Goal: Information Seeking & Learning: Learn about a topic

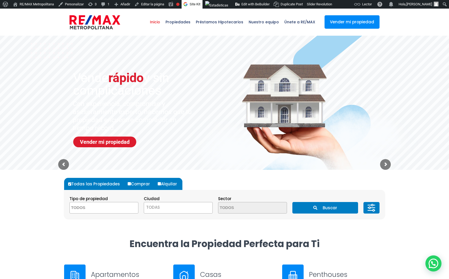
click at [105, 208] on textarea "Search" at bounding box center [96, 208] width 52 height 12
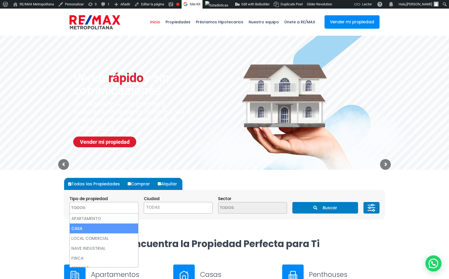
select select "house"
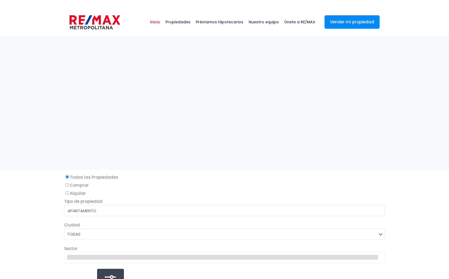
select select
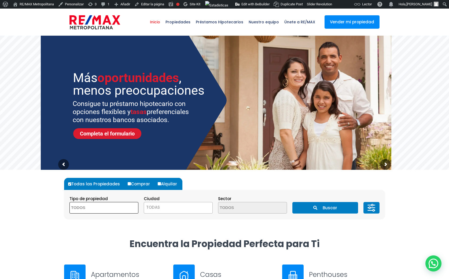
click at [100, 206] on textarea "Search" at bounding box center [96, 208] width 52 height 12
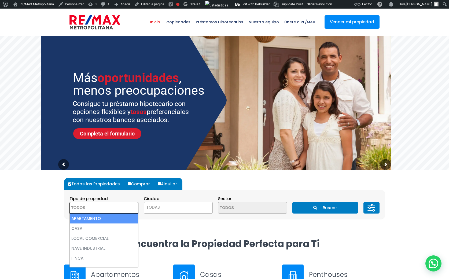
click at [36, 214] on div at bounding box center [224, 204] width 449 height 68
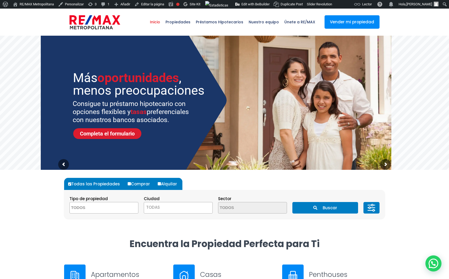
click at [37, 219] on div at bounding box center [224, 204] width 449 height 68
click at [105, 210] on textarea "Search" at bounding box center [96, 208] width 52 height 12
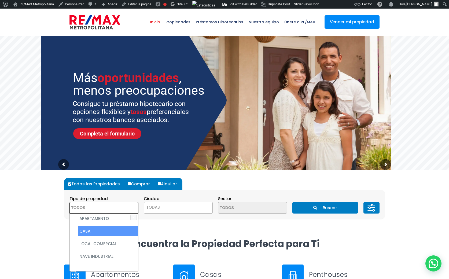
click at [99, 226] on li "CASA" at bounding box center [108, 231] width 60 height 10
select select "house"
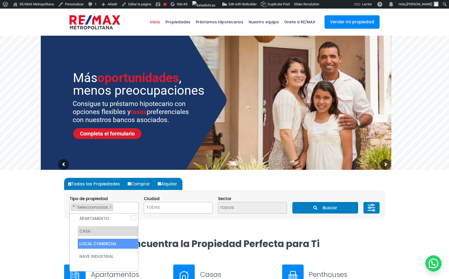
click at [97, 240] on li "LOCAL COMERCIAL" at bounding box center [108, 244] width 60 height 10
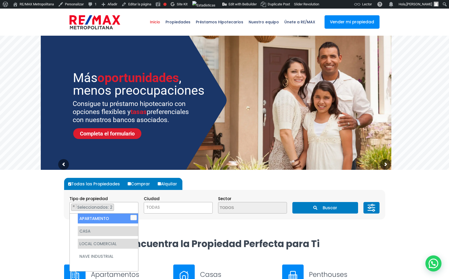
click at [172, 210] on span "TODAS" at bounding box center [178, 208] width 68 height 8
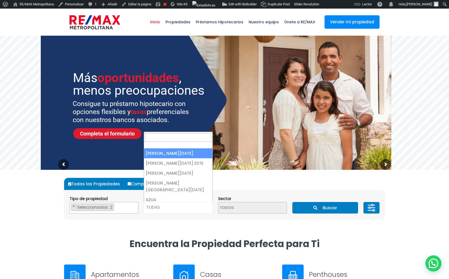
select select "1"
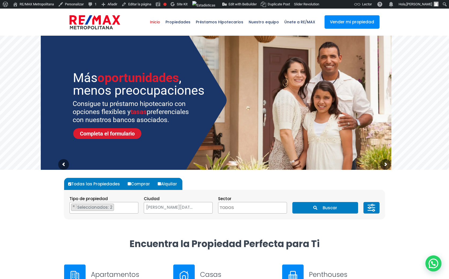
click at [241, 209] on textarea "Search" at bounding box center [245, 208] width 52 height 12
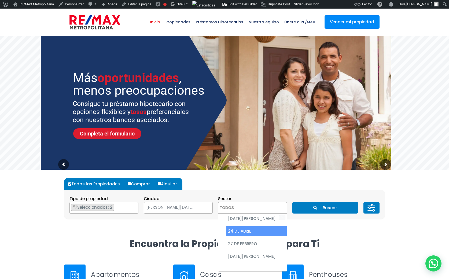
click at [241, 230] on li "24 DE ABRIL" at bounding box center [257, 231] width 60 height 10
select select "222"
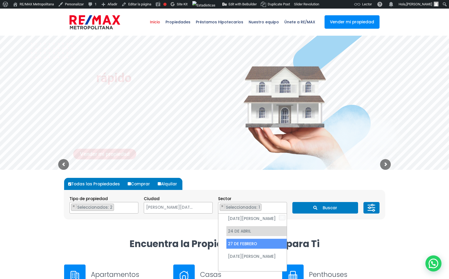
click at [244, 241] on li "27 DE FEBRERO" at bounding box center [257, 244] width 60 height 10
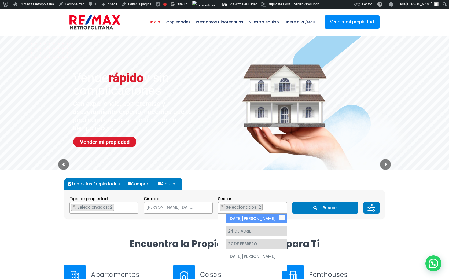
click at [335, 208] on button "Buscar" at bounding box center [326, 208] width 66 height 12
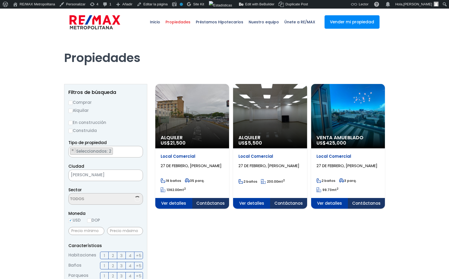
scroll to position [12, 0]
select select "222"
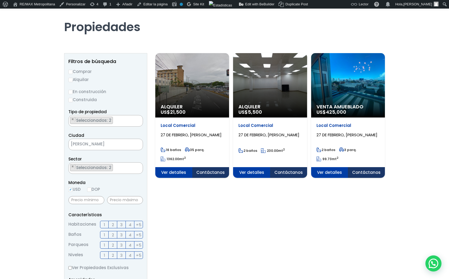
scroll to position [31, 0]
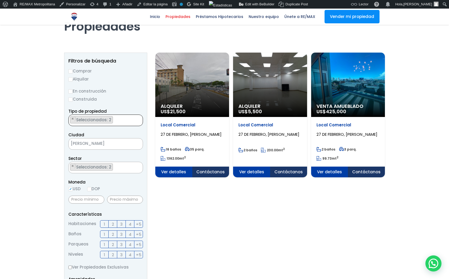
click at [119, 121] on ul "× Seleccionados: 2 × Seleccionados: 2" at bounding box center [102, 121] width 67 height 12
click at [118, 120] on ul "× Seleccionados: 3 × Seleccionados: 3 × Seleccionados: 3" at bounding box center [102, 121] width 67 height 12
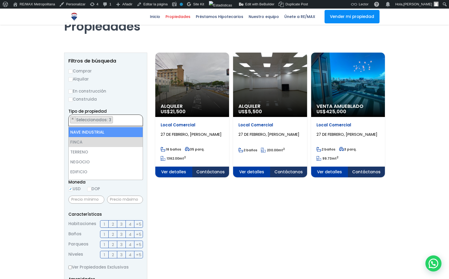
scroll to position [31, 0]
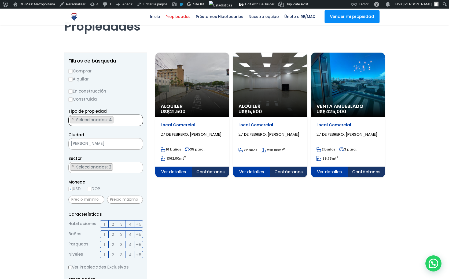
click at [189, 199] on section "Alquiler US$ 21,500 Local Comercial 27 DE FEBRERO, SANTO DOMINGO DE GUZMÁN 16 b…" at bounding box center [270, 235] width 230 height 365
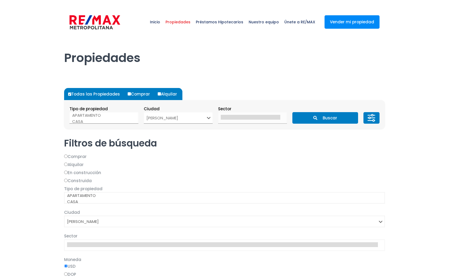
select select "1"
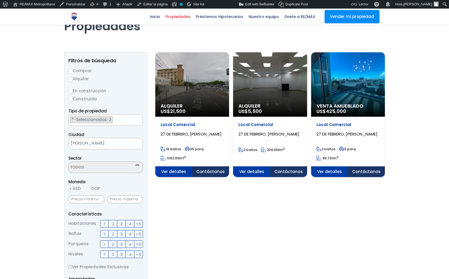
scroll to position [31, 0]
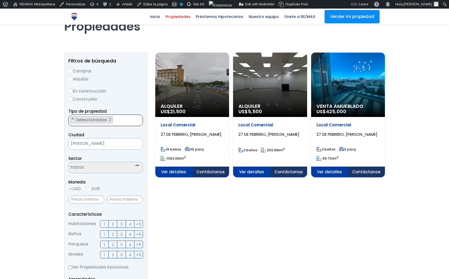
click at [124, 122] on ul "× Seleccionados: 2 × Seleccionados: 2" at bounding box center [102, 121] width 67 height 12
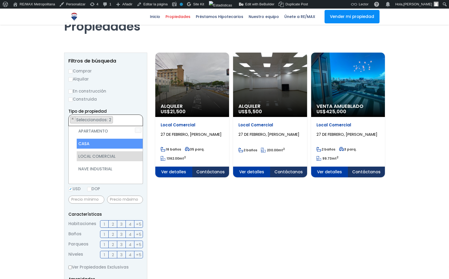
scroll to position [12, 0]
select select "222"
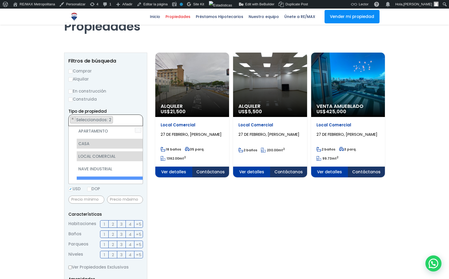
click at [107, 177] on li "FINCA" at bounding box center [110, 182] width 66 height 10
click at [156, 184] on section "Alquiler US$ 21,500 Local Comercial 27 DE FEBRERO, [GEOGRAPHIC_DATA][PERSON_NAM…" at bounding box center [270, 235] width 230 height 365
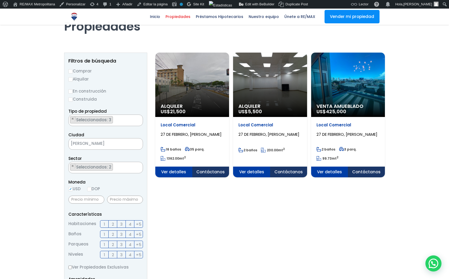
click at [120, 170] on ul "× Seleccionados: 2 × Seleccionados: 2" at bounding box center [102, 168] width 67 height 12
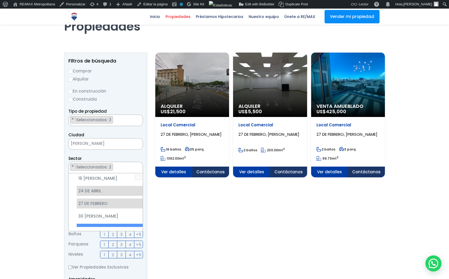
click at [106, 224] on li "AESA" at bounding box center [110, 229] width 66 height 10
click at [183, 220] on section "Alquiler US$ 21,500 Local Comercial 27 DE FEBRERO, SANTO DOMINGO DE GUZMÁN 16 b…" at bounding box center [270, 235] width 230 height 365
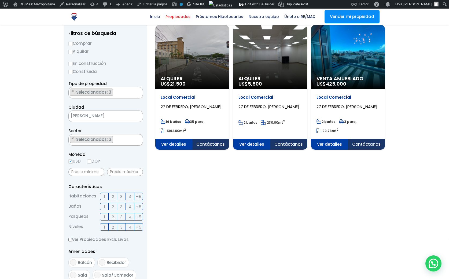
scroll to position [0, 0]
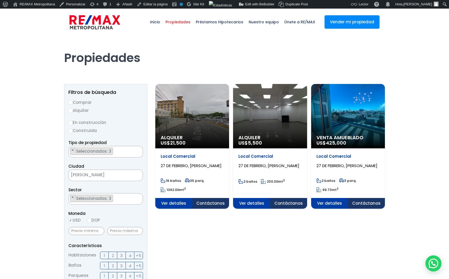
click at [113, 174] on span "[PERSON_NAME][DATE]" at bounding box center [99, 175] width 61 height 8
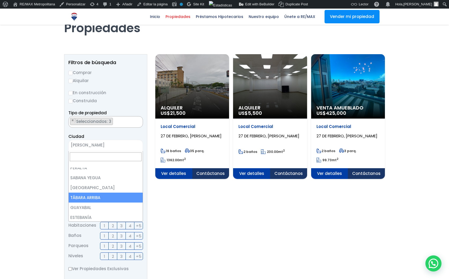
scroll to position [105, 0]
select select "10"
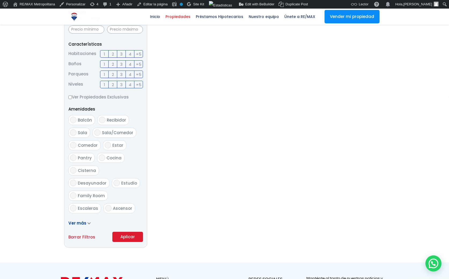
scroll to position [202, 0]
click at [130, 234] on button "Aplicar" at bounding box center [128, 237] width 31 height 10
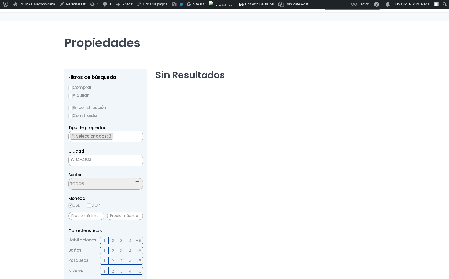
scroll to position [15, 0]
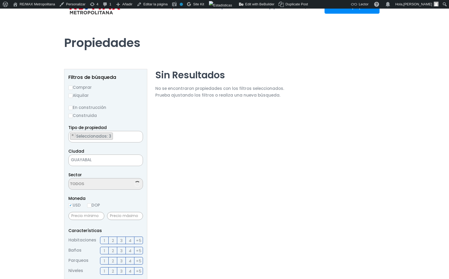
scroll to position [15, 0]
